Goal: Information Seeking & Learning: Learn about a topic

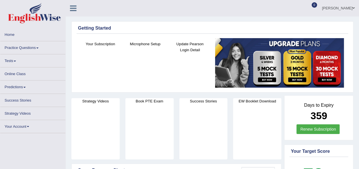
click at [31, 46] on link "Practice Questions" at bounding box center [32, 46] width 65 height 11
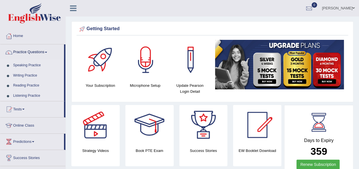
click at [33, 64] on link "Speaking Practice" at bounding box center [37, 65] width 53 height 10
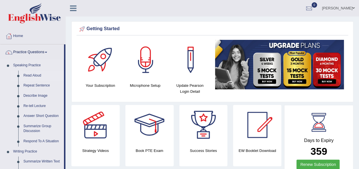
click at [35, 76] on link "Read Aloud" at bounding box center [42, 76] width 43 height 10
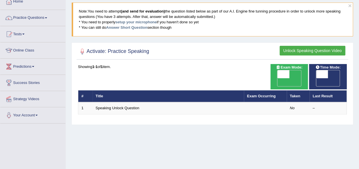
scroll to position [35, 0]
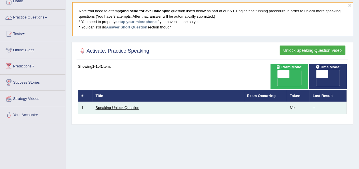
click at [126, 106] on link "Speaking Unlock Question" at bounding box center [118, 108] width 44 height 4
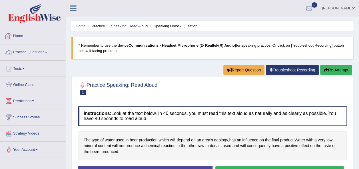
click at [38, 54] on link "Practice Questions" at bounding box center [32, 52] width 65 height 14
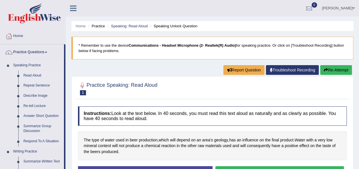
click at [29, 75] on link "Read Aloud" at bounding box center [42, 76] width 43 height 10
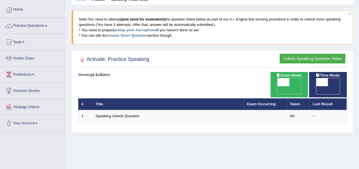
scroll to position [27, 0]
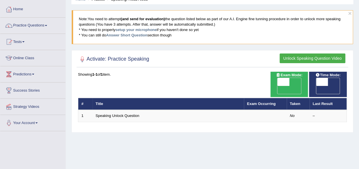
click at [296, 59] on button "Unlock Speaking Question Video" at bounding box center [312, 59] width 66 height 10
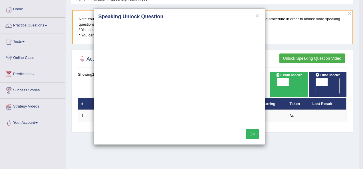
click at [259, 17] on h4 "Speaking Unlock Question" at bounding box center [179, 16] width 162 height 7
click at [257, 15] on button "×" at bounding box center [256, 16] width 3 height 6
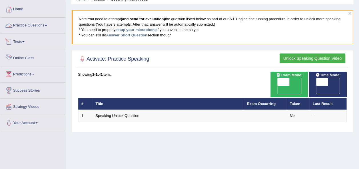
scroll to position [0, 0]
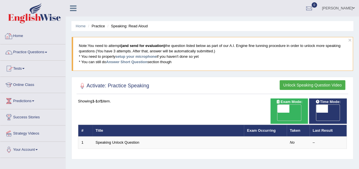
click at [18, 37] on link "Home" at bounding box center [32, 35] width 65 height 14
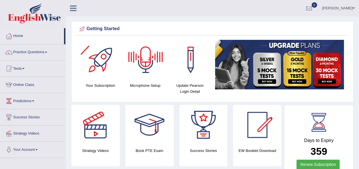
click at [142, 67] on div at bounding box center [146, 60] width 40 height 40
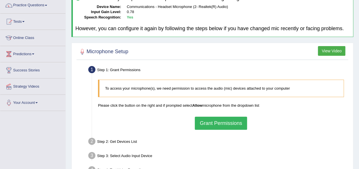
scroll to position [56, 0]
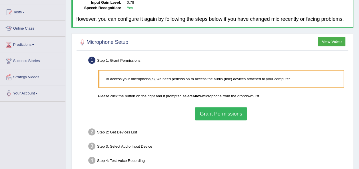
click at [209, 111] on button "Grant Permissions" at bounding box center [221, 114] width 52 height 13
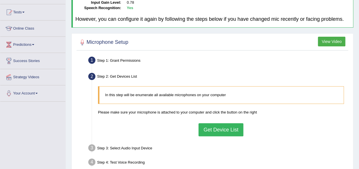
click at [211, 127] on button "Get Device List" at bounding box center [220, 130] width 45 height 13
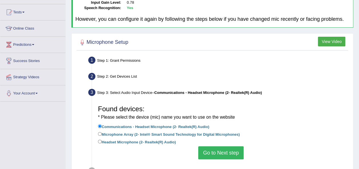
scroll to position [90, 0]
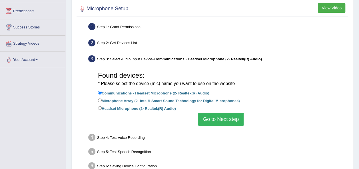
click at [222, 122] on button "Go to Next step" at bounding box center [220, 119] width 45 height 13
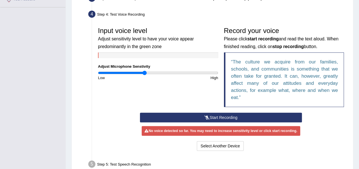
scroll to position [151, 0]
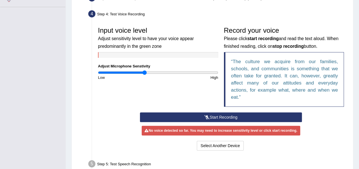
click at [197, 113] on button "Start Recording" at bounding box center [221, 118] width 162 height 10
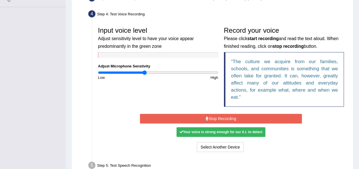
click at [197, 114] on button "Stop Recording" at bounding box center [221, 119] width 162 height 10
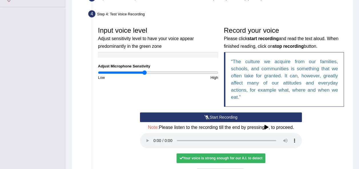
click at [181, 93] on div "Input voice level Adjust sensitivity level to have your voice appear predominan…" at bounding box center [220, 68] width 251 height 89
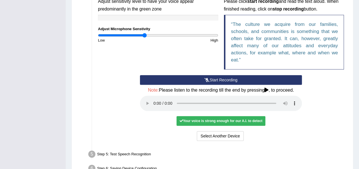
scroll to position [189, 0]
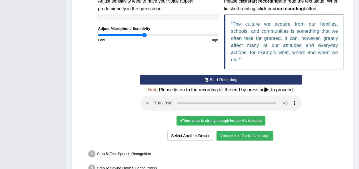
click at [223, 134] on button "Voice is ok. Go to Next step" at bounding box center [244, 136] width 56 height 10
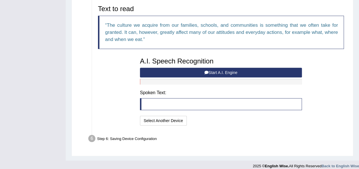
click at [186, 74] on button "Start A.I. Engine" at bounding box center [221, 73] width 162 height 10
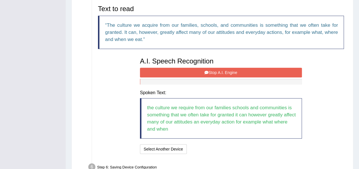
click at [186, 74] on button "Stop A.I. Engine" at bounding box center [221, 73] width 162 height 10
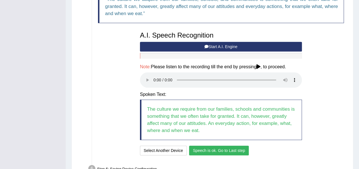
scroll to position [249, 0]
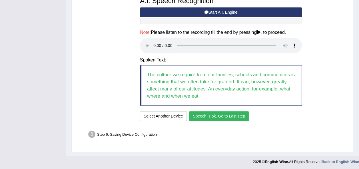
click at [209, 118] on button "Speech is ok. Go to Last step" at bounding box center [219, 117] width 60 height 10
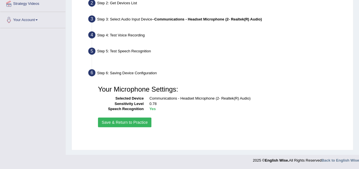
scroll to position [130, 0]
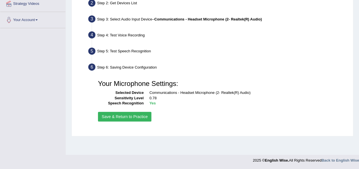
click at [107, 115] on button "Save & Return to Practice" at bounding box center [124, 117] width 53 height 10
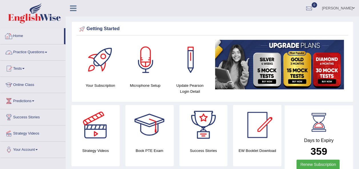
click at [31, 49] on link "Practice Questions" at bounding box center [32, 52] width 65 height 14
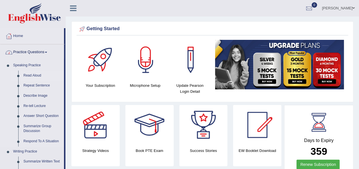
click at [26, 74] on link "Read Aloud" at bounding box center [42, 76] width 43 height 10
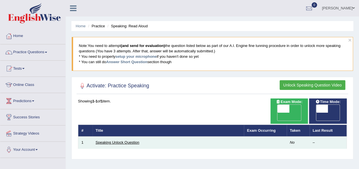
click at [123, 141] on link "Speaking Unlock Question" at bounding box center [118, 143] width 44 height 4
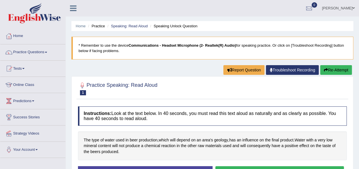
scroll to position [55, 0]
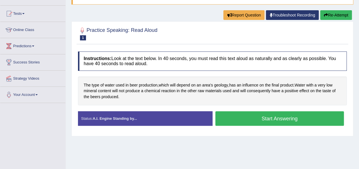
click at [253, 120] on button "Start Answering" at bounding box center [279, 119] width 129 height 15
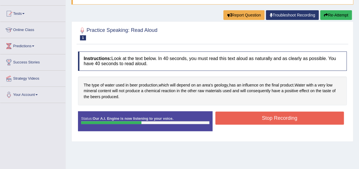
click at [253, 120] on button "Stop Recording" at bounding box center [279, 118] width 129 height 13
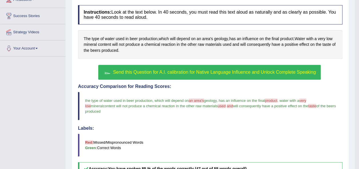
scroll to position [101, 0]
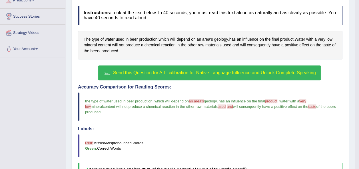
click at [157, 70] on span "Send this Question for A.I. calibration for Native Language Influence and Unloc…" at bounding box center [214, 72] width 203 height 5
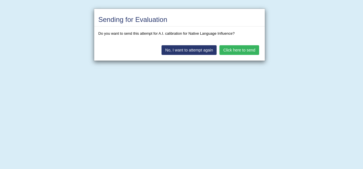
click at [227, 50] on button "Click here to send" at bounding box center [238, 50] width 39 height 10
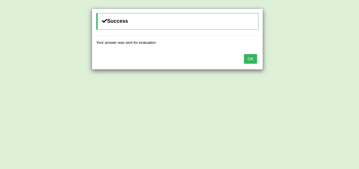
click at [251, 59] on button "OK" at bounding box center [250, 59] width 13 height 10
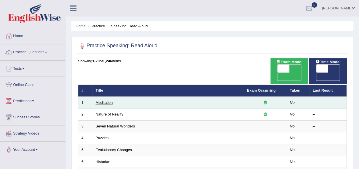
click at [106, 101] on link "Meditation" at bounding box center [104, 103] width 17 height 4
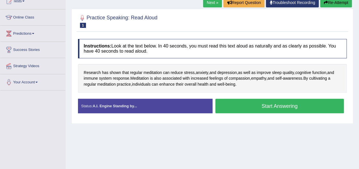
scroll to position [68, 0]
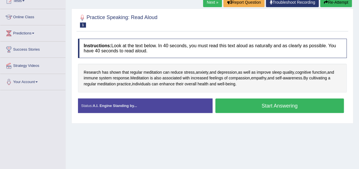
click at [257, 103] on button "Start Answering" at bounding box center [279, 106] width 129 height 15
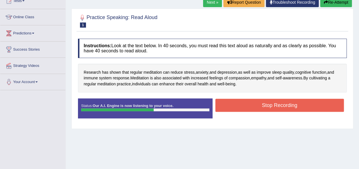
click at [257, 103] on button "Stop Recording" at bounding box center [279, 105] width 129 height 13
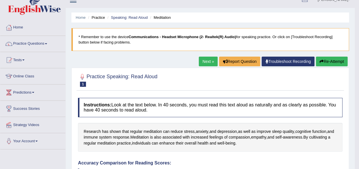
scroll to position [8, 0]
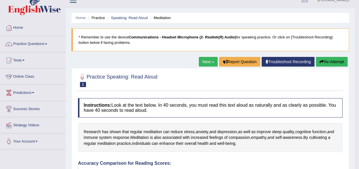
click at [321, 61] on icon "button" at bounding box center [321, 62] width 4 height 4
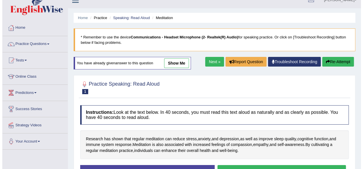
scroll to position [32, 0]
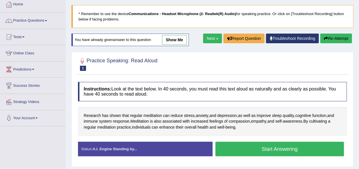
click at [273, 147] on button "Start Answering" at bounding box center [279, 149] width 129 height 15
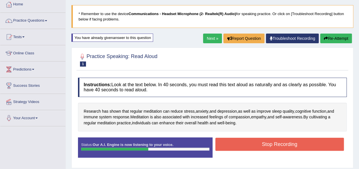
click at [273, 147] on button "Stop Recording" at bounding box center [279, 144] width 129 height 13
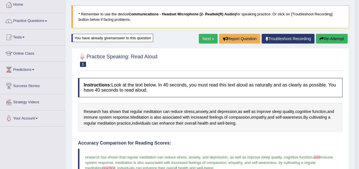
scroll to position [31, 0]
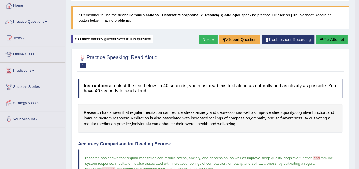
click at [206, 41] on link "Next »" at bounding box center [208, 40] width 19 height 10
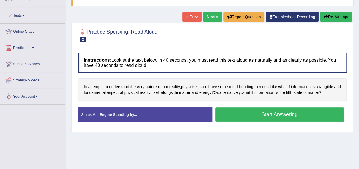
scroll to position [58, 0]
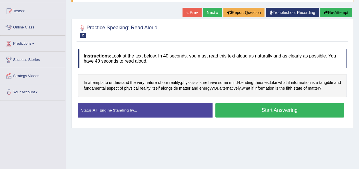
click at [260, 108] on button "Start Answering" at bounding box center [279, 110] width 129 height 15
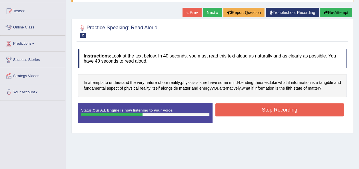
click at [260, 108] on button "Stop Recording" at bounding box center [279, 110] width 129 height 13
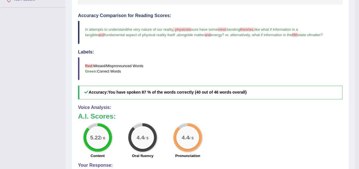
scroll to position [149, 0]
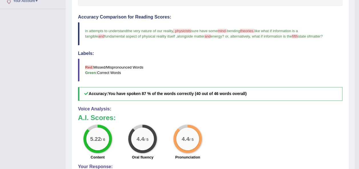
click at [185, 29] on span ", physicists" at bounding box center [182, 31] width 18 height 4
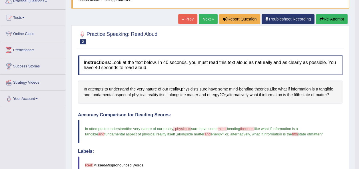
scroll to position [51, 0]
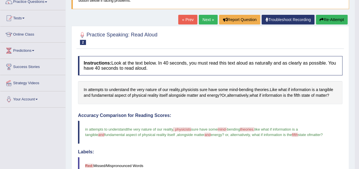
click at [207, 23] on link "Next »" at bounding box center [208, 20] width 19 height 10
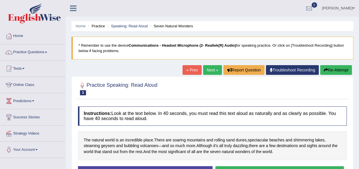
scroll to position [70, 0]
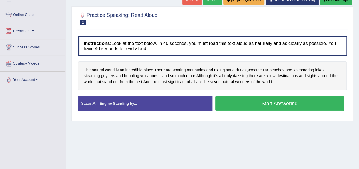
click at [191, 3] on link "« Prev" at bounding box center [191, 0] width 19 height 10
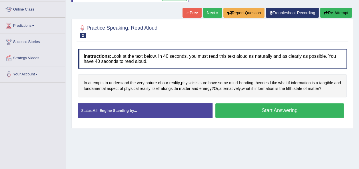
scroll to position [76, 0]
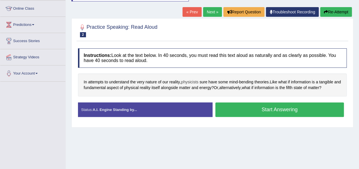
click at [184, 81] on span "physicists" at bounding box center [189, 82] width 17 height 6
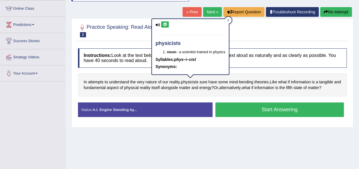
click at [163, 25] on icon at bounding box center [165, 24] width 4 height 3
click at [228, 21] on icon at bounding box center [228, 20] width 3 height 3
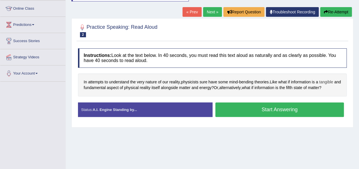
click at [326, 82] on span "tangible" at bounding box center [326, 82] width 14 height 6
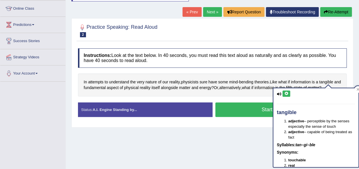
click at [284, 92] on icon at bounding box center [286, 93] width 4 height 3
click at [220, 135] on div "Home Practice Speaking: Read Aloud Nature of Reality * Remember to use the devi…" at bounding box center [212, 66] width 293 height 285
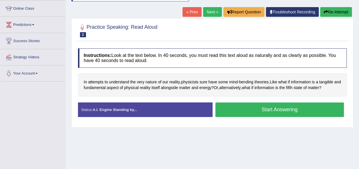
click at [246, 115] on button "Start Answering" at bounding box center [279, 110] width 129 height 15
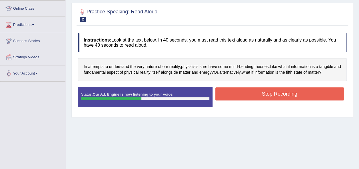
click at [256, 90] on button "Stop Recording" at bounding box center [279, 94] width 129 height 13
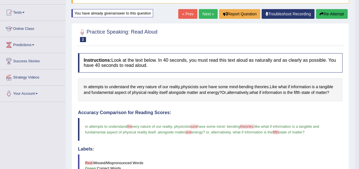
scroll to position [55, 0]
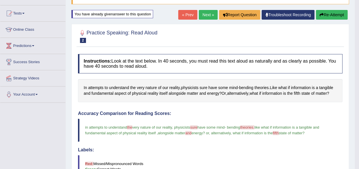
click at [207, 13] on link "Next »" at bounding box center [208, 15] width 19 height 10
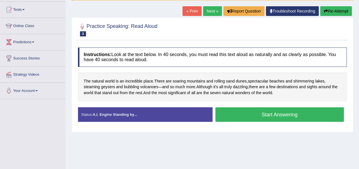
scroll to position [59, 0]
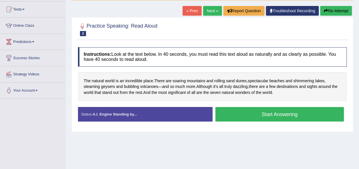
click at [251, 112] on button "Start Answering" at bounding box center [279, 114] width 129 height 15
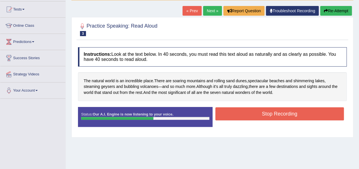
click at [251, 112] on button "Stop Recording" at bounding box center [279, 114] width 129 height 13
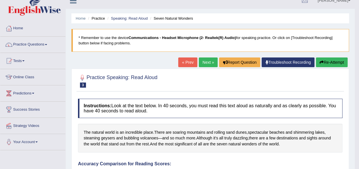
scroll to position [3, 0]
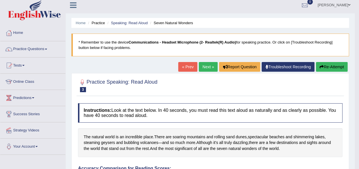
click at [206, 66] on link "Next »" at bounding box center [208, 67] width 19 height 10
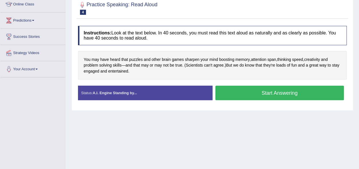
scroll to position [81, 0]
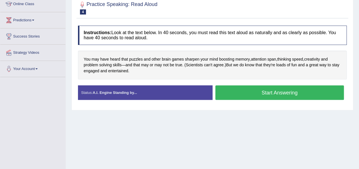
click at [288, 94] on button "Start Answering" at bounding box center [279, 93] width 129 height 15
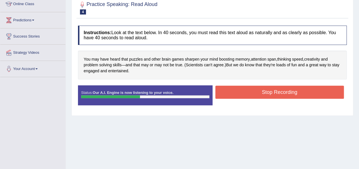
click at [288, 94] on button "Stop Recording" at bounding box center [279, 92] width 129 height 13
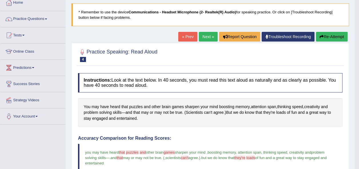
scroll to position [48, 0]
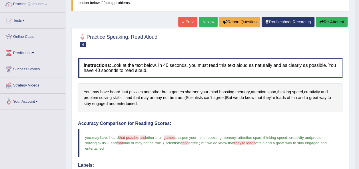
click at [208, 21] on link "Next »" at bounding box center [208, 22] width 19 height 10
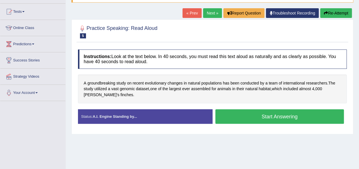
scroll to position [64, 0]
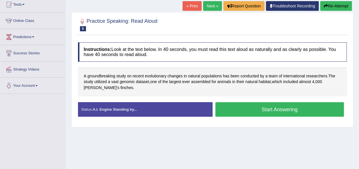
click at [270, 111] on button "Start Answering" at bounding box center [279, 109] width 129 height 15
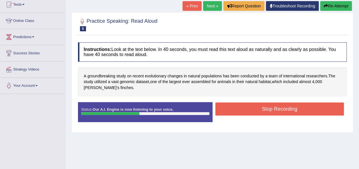
click at [270, 111] on button "Stop Recording" at bounding box center [279, 109] width 129 height 13
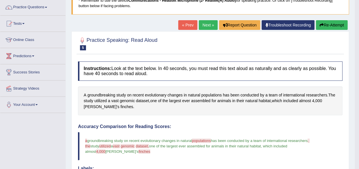
scroll to position [43, 0]
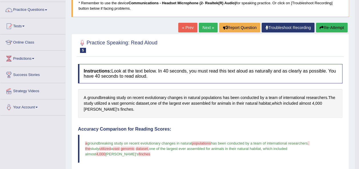
click at [339, 31] on button "Re-Attempt" at bounding box center [332, 28] width 32 height 10
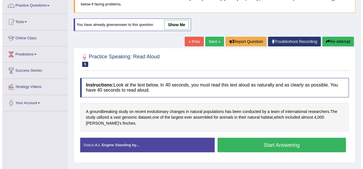
scroll to position [74, 0]
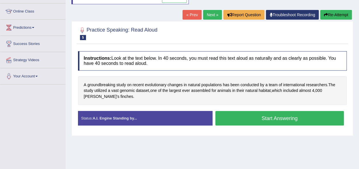
click at [249, 112] on button "Start Answering" at bounding box center [279, 118] width 129 height 15
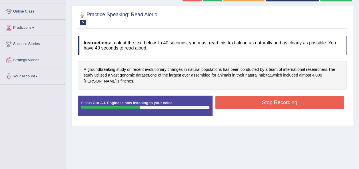
click at [253, 103] on button "Stop Recording" at bounding box center [279, 102] width 129 height 13
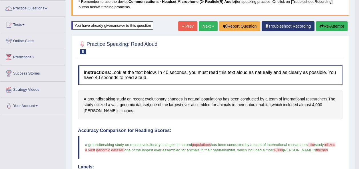
scroll to position [43, 0]
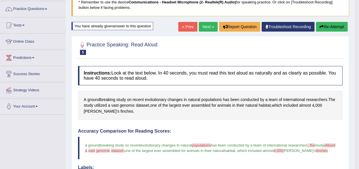
click at [325, 29] on button "Re-Attempt" at bounding box center [332, 27] width 32 height 10
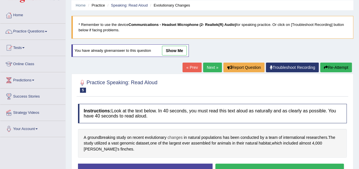
scroll to position [20, 0]
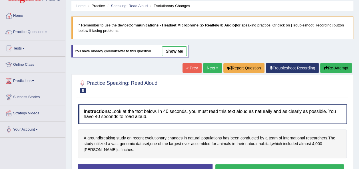
click at [178, 48] on link "show me" at bounding box center [174, 52] width 25 height 10
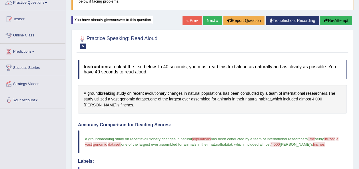
scroll to position [49, 0]
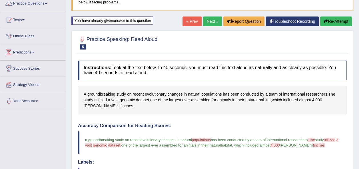
click at [326, 23] on icon "button" at bounding box center [326, 21] width 4 height 4
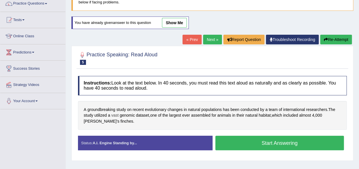
click at [114, 115] on span "vast" at bounding box center [114, 116] width 7 height 6
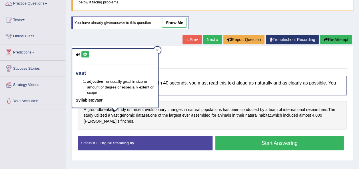
click at [87, 53] on button at bounding box center [85, 54] width 8 height 6
click at [157, 50] on icon at bounding box center [157, 50] width 3 height 3
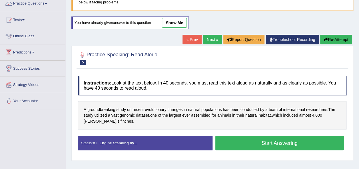
click at [255, 140] on button "Start Answering" at bounding box center [279, 143] width 129 height 15
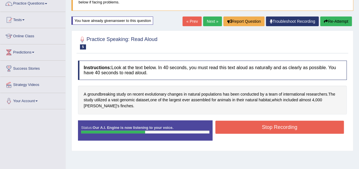
click at [255, 140] on div "Status: Our A.I. Engine is now listening to your voice. Start Answering Stop Re…" at bounding box center [212, 134] width 268 height 26
click at [254, 131] on button "Stop Recording" at bounding box center [279, 127] width 129 height 13
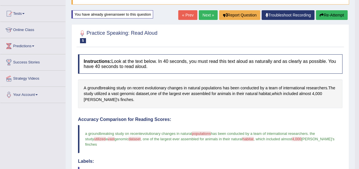
scroll to position [54, 0]
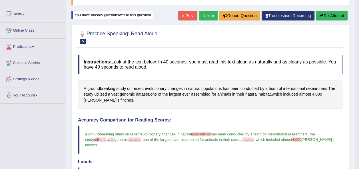
click at [204, 16] on link "Next »" at bounding box center [208, 16] width 19 height 10
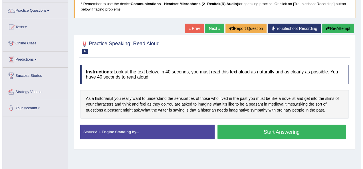
scroll to position [46, 0]
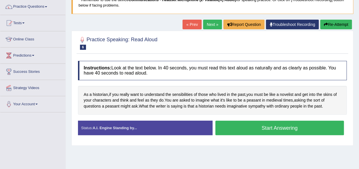
click at [245, 127] on button "Start Answering" at bounding box center [279, 128] width 129 height 15
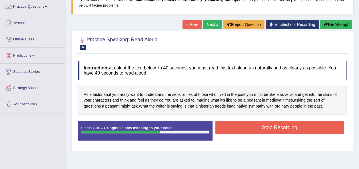
click at [245, 127] on button "Stop Recording" at bounding box center [279, 127] width 129 height 13
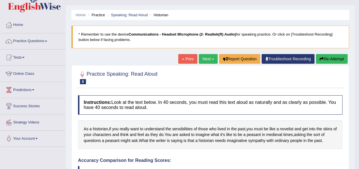
scroll to position [9, 0]
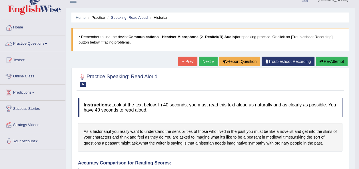
click at [201, 66] on div "« Prev Next » Report Question Troubleshoot Recording Re-Attempt" at bounding box center [263, 62] width 171 height 11
click at [202, 63] on link "Next »" at bounding box center [208, 62] width 19 height 10
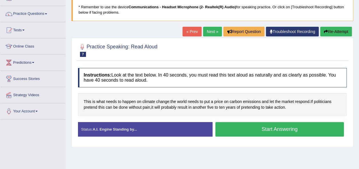
click at [254, 132] on button "Start Answering" at bounding box center [279, 129] width 129 height 15
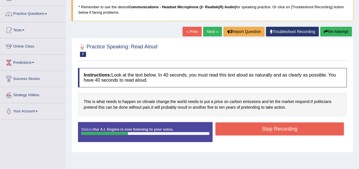
click at [254, 132] on button "Stop Recording" at bounding box center [279, 129] width 129 height 13
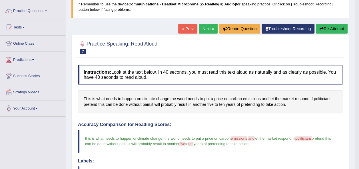
scroll to position [40, 0]
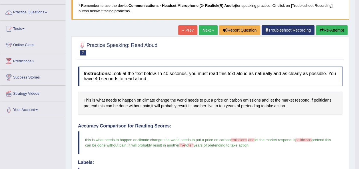
click at [201, 28] on link "Next »" at bounding box center [208, 30] width 19 height 10
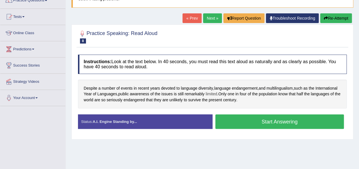
scroll to position [56, 0]
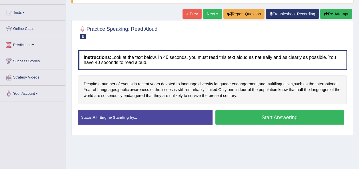
click at [263, 121] on button "Start Answering" at bounding box center [279, 117] width 129 height 15
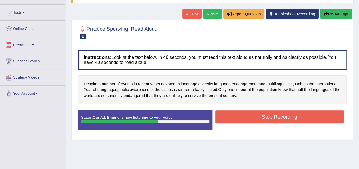
click at [263, 121] on button "Stop Recording" at bounding box center [279, 117] width 129 height 13
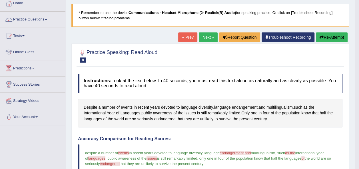
scroll to position [33, 0]
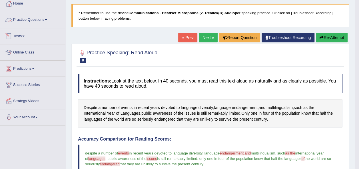
click at [42, 19] on link "Practice Questions" at bounding box center [32, 19] width 65 height 14
